Goal: Information Seeking & Learning: Learn about a topic

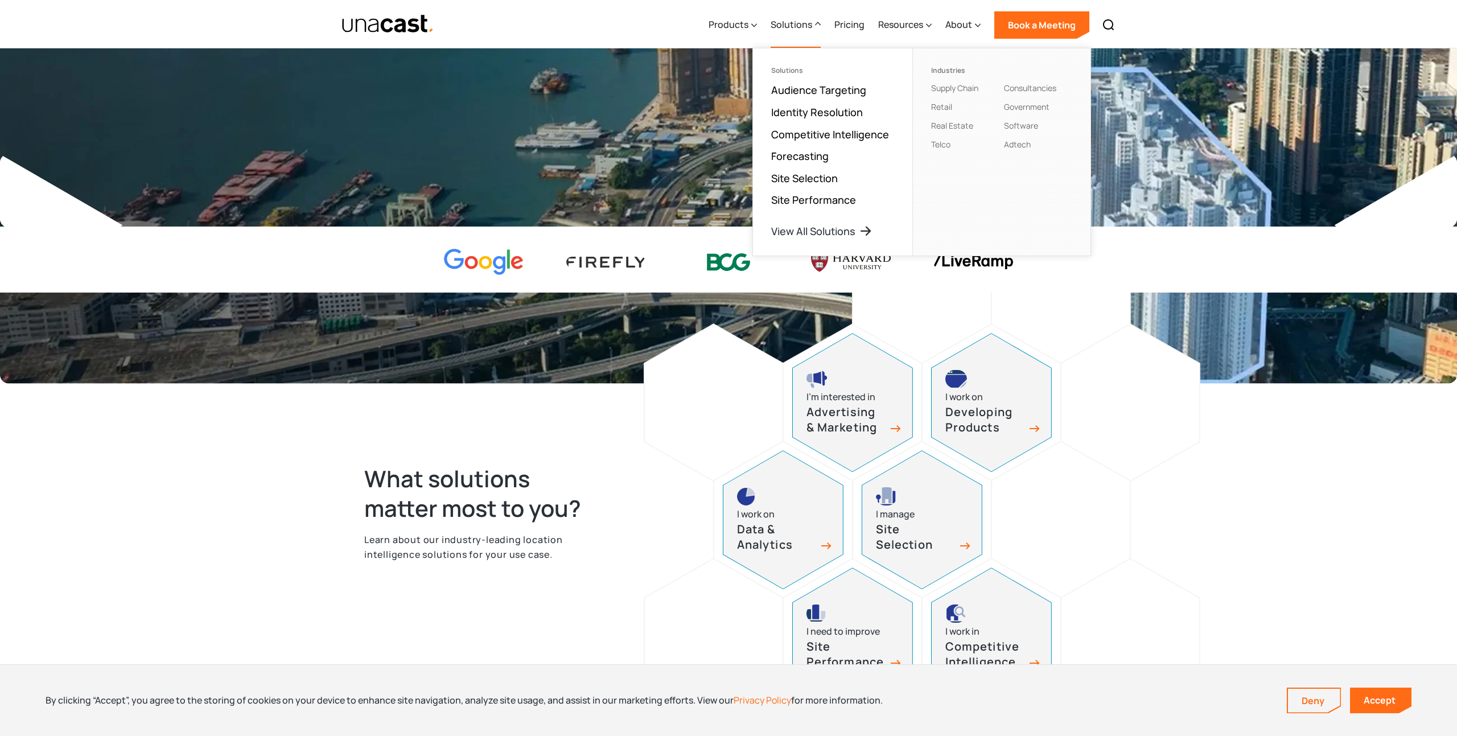
scroll to position [276, 0]
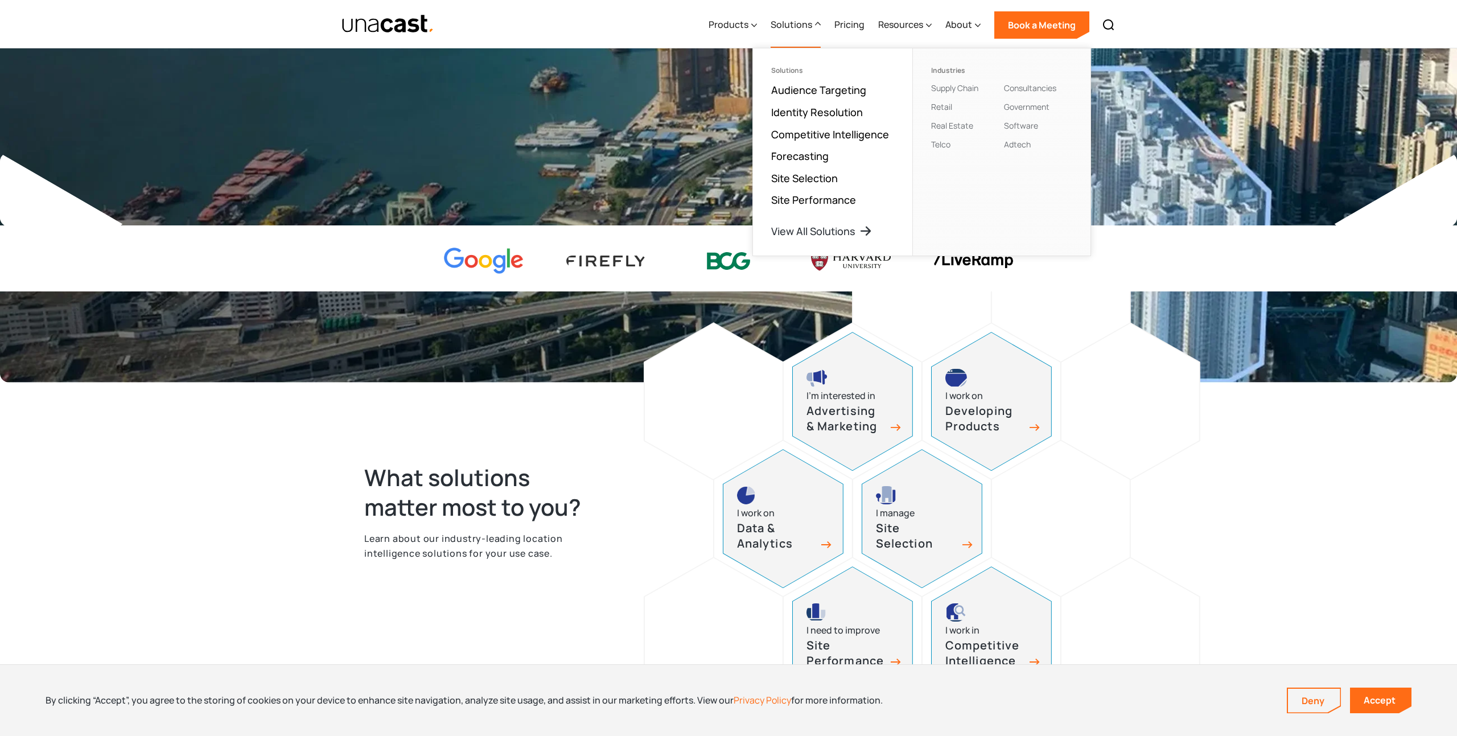
click at [947, 500] on div "I manage Site Selection" at bounding box center [921, 519] width 119 height 138
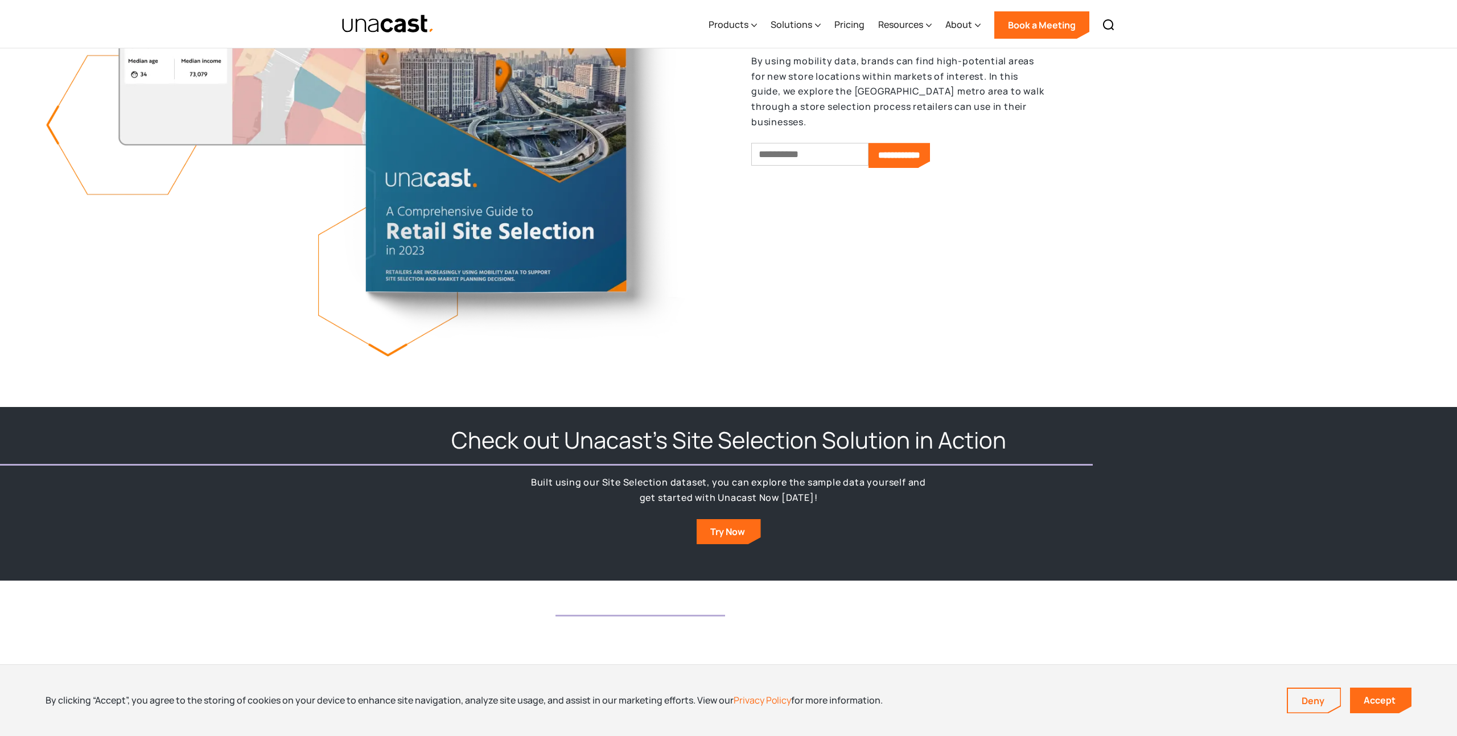
scroll to position [1616, 0]
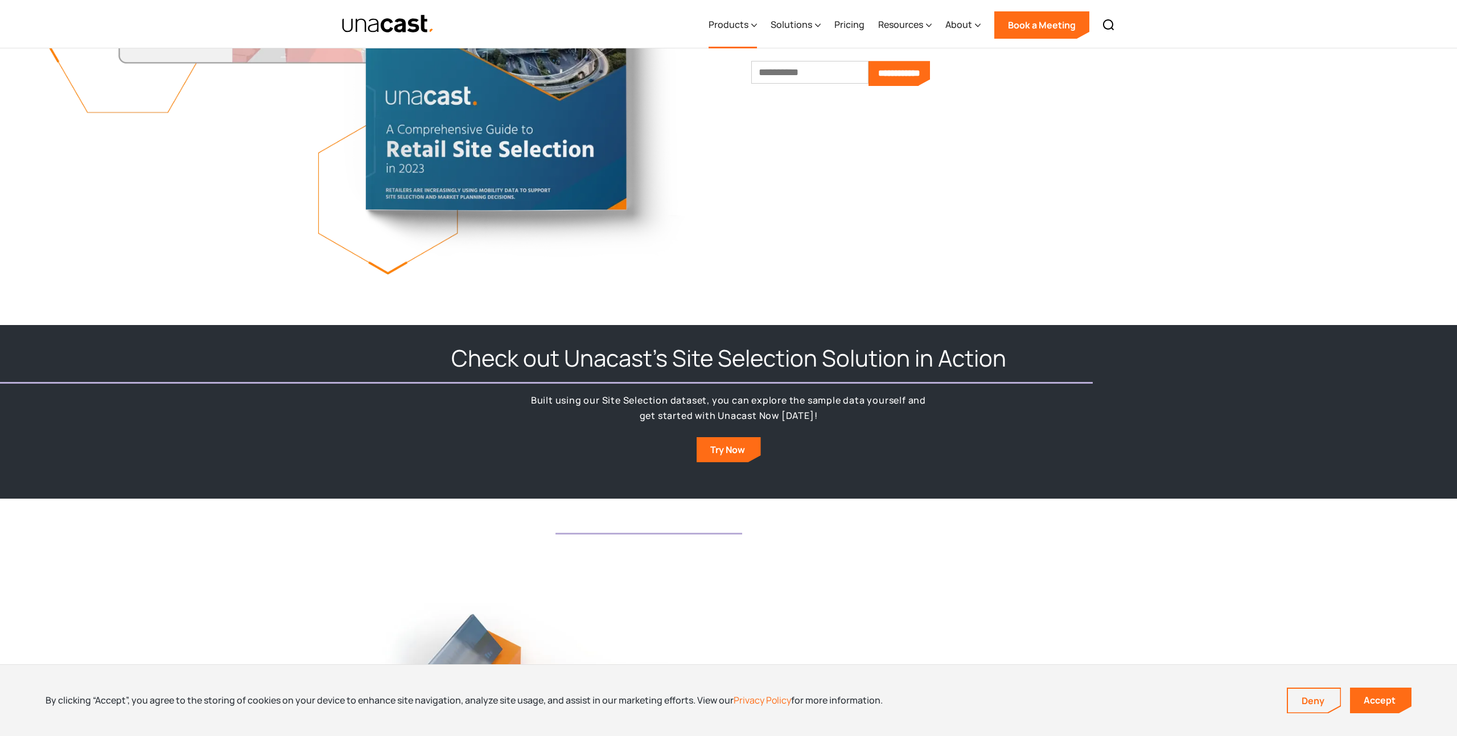
click at [748, 18] on div "Products" at bounding box center [728, 25] width 40 height 14
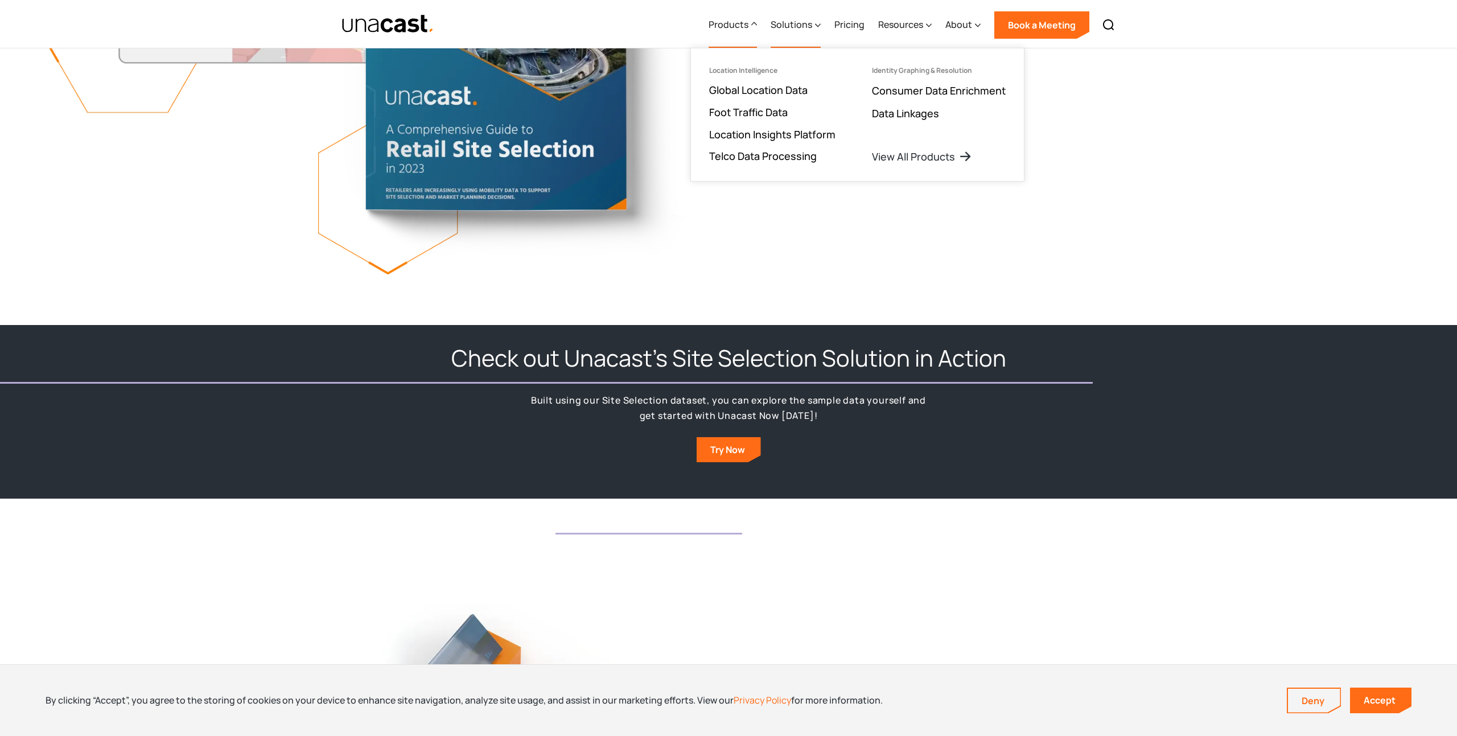
click at [792, 19] on div "Solutions" at bounding box center [791, 25] width 42 height 14
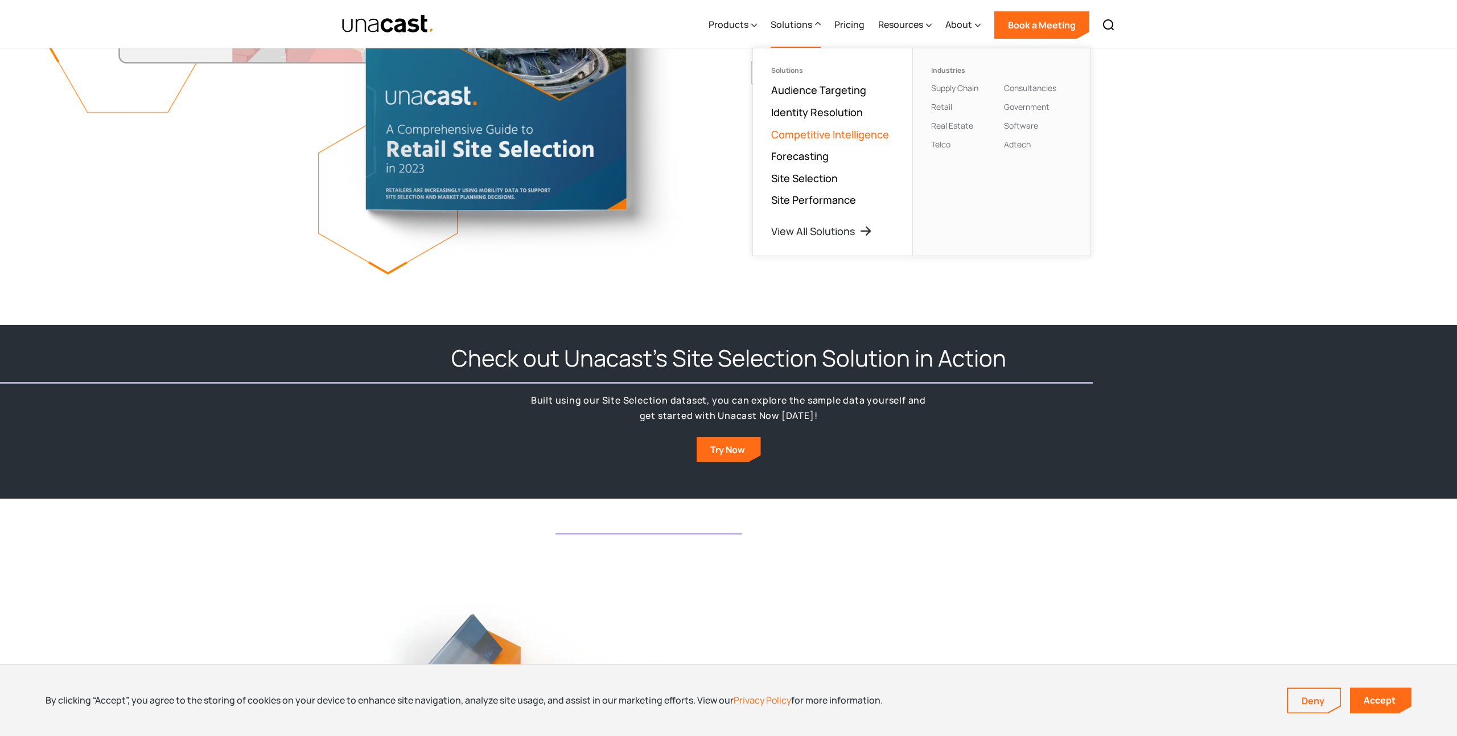
click at [821, 135] on link "Competitive Intelligence" at bounding box center [830, 134] width 118 height 14
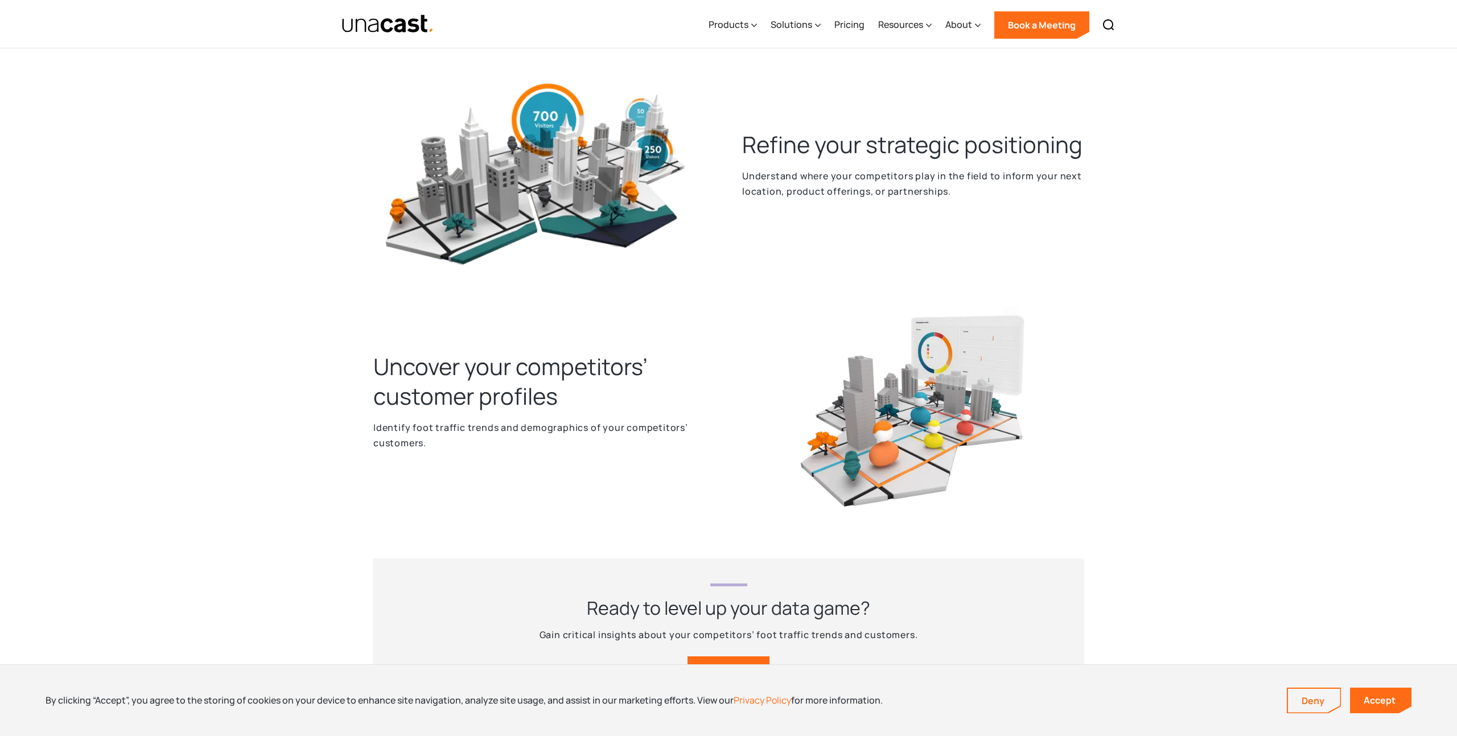
scroll to position [904, 0]
